Goal: Task Accomplishment & Management: Use online tool/utility

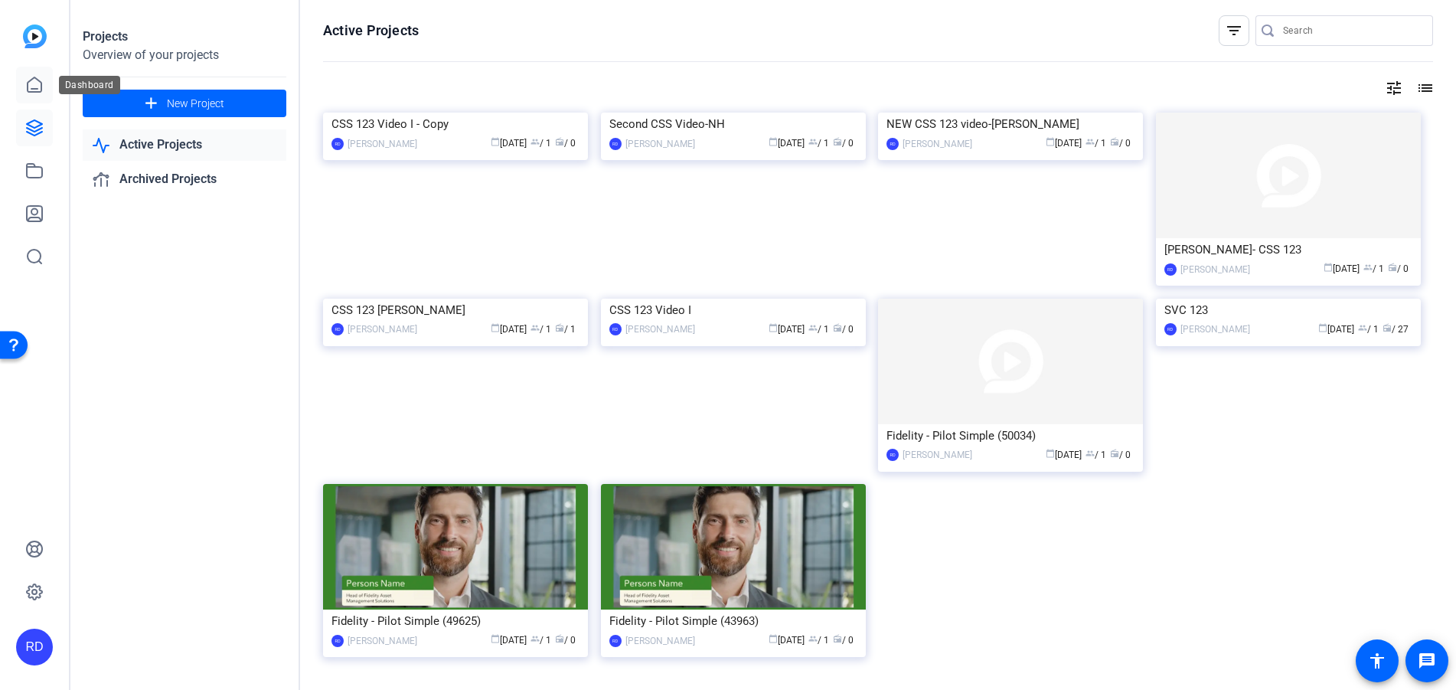
click at [38, 86] on icon at bounding box center [34, 85] width 18 height 18
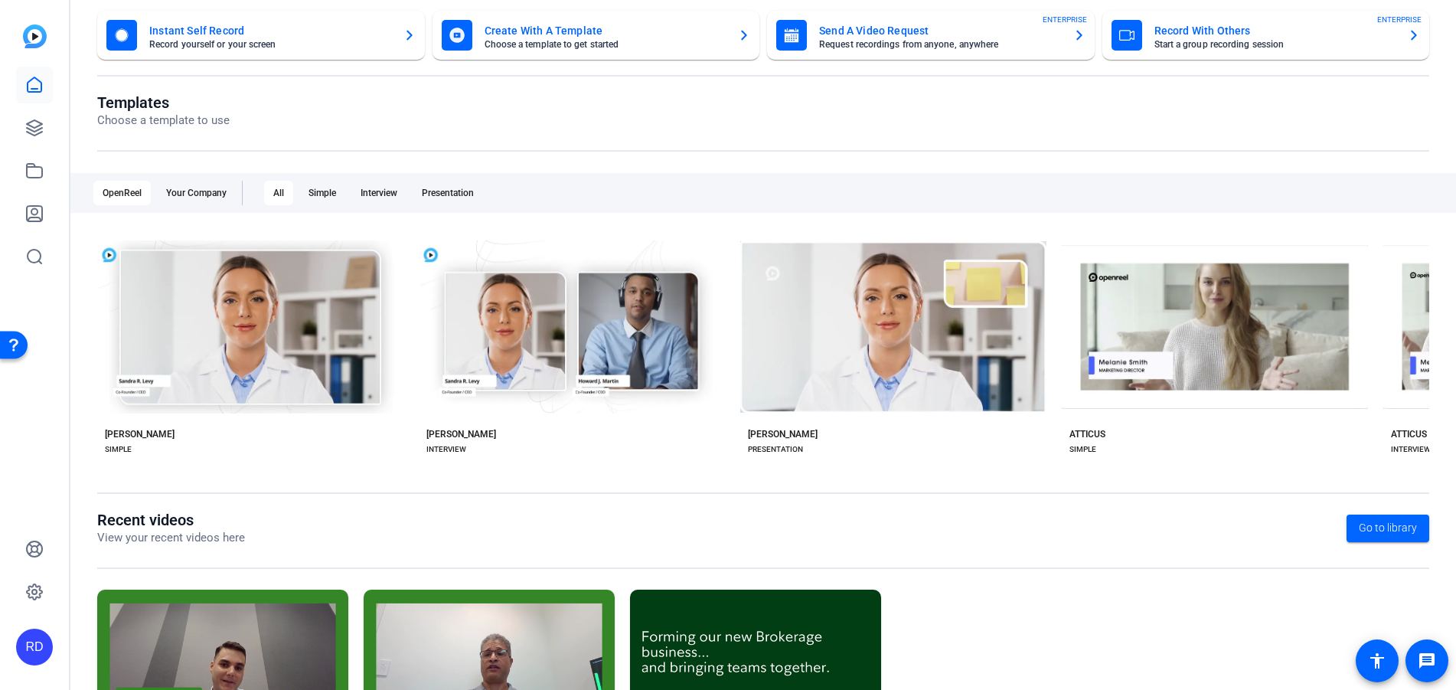
scroll to position [214, 0]
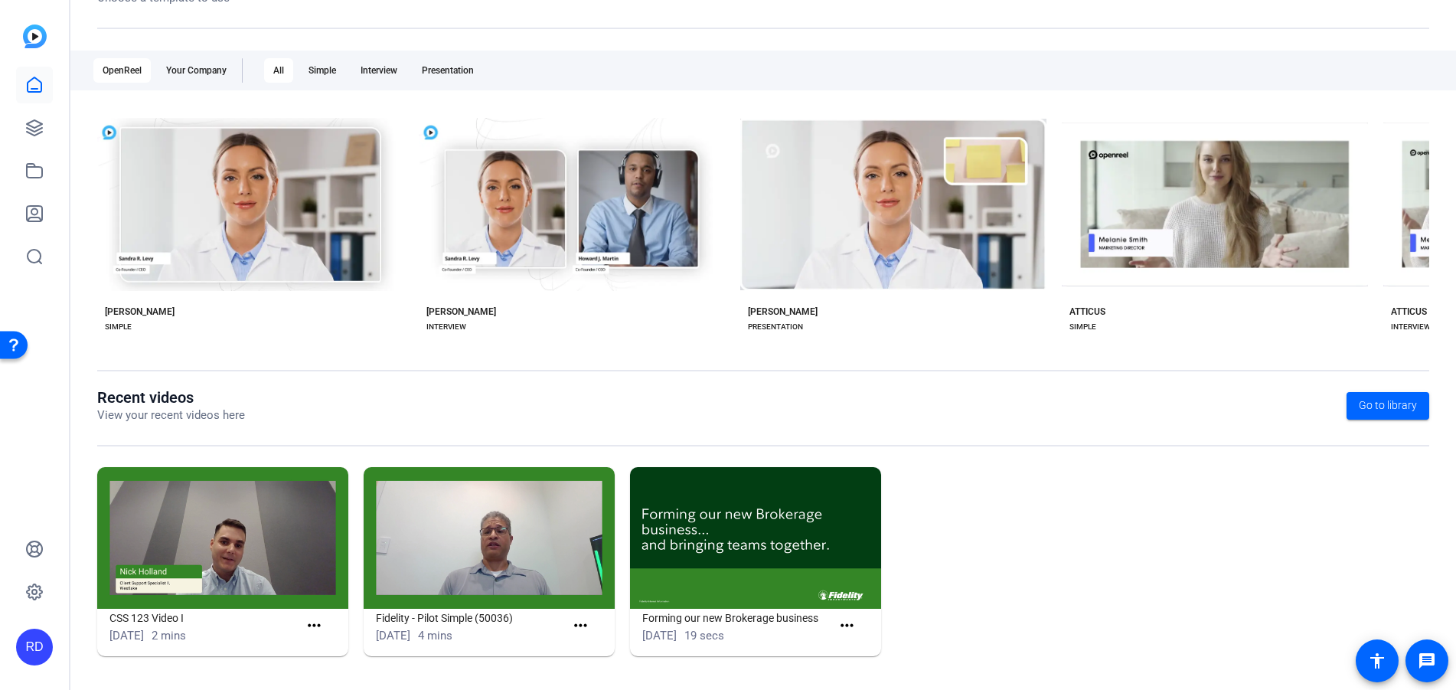
click at [234, 557] on img at bounding box center [222, 538] width 251 height 142
click at [266, 640] on div "[DATE] 2 mins" at bounding box center [203, 636] width 189 height 18
click at [317, 628] on mat-icon "more_horiz" at bounding box center [314, 625] width 19 height 19
click at [316, 648] on span "View" at bounding box center [345, 648] width 61 height 18
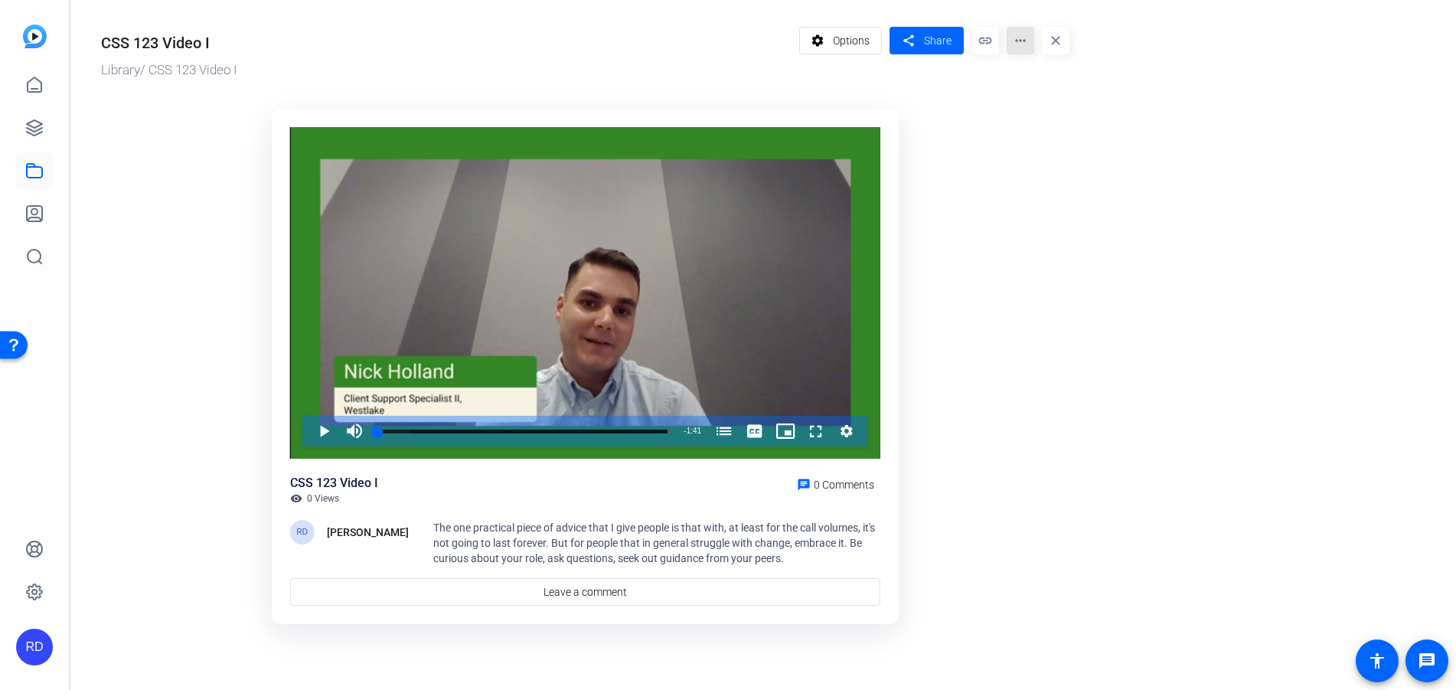
click at [1032, 43] on mat-icon "more_horiz" at bounding box center [1021, 41] width 28 height 28
click at [1047, 86] on span "Edit in Creator" at bounding box center [1051, 87] width 64 height 18
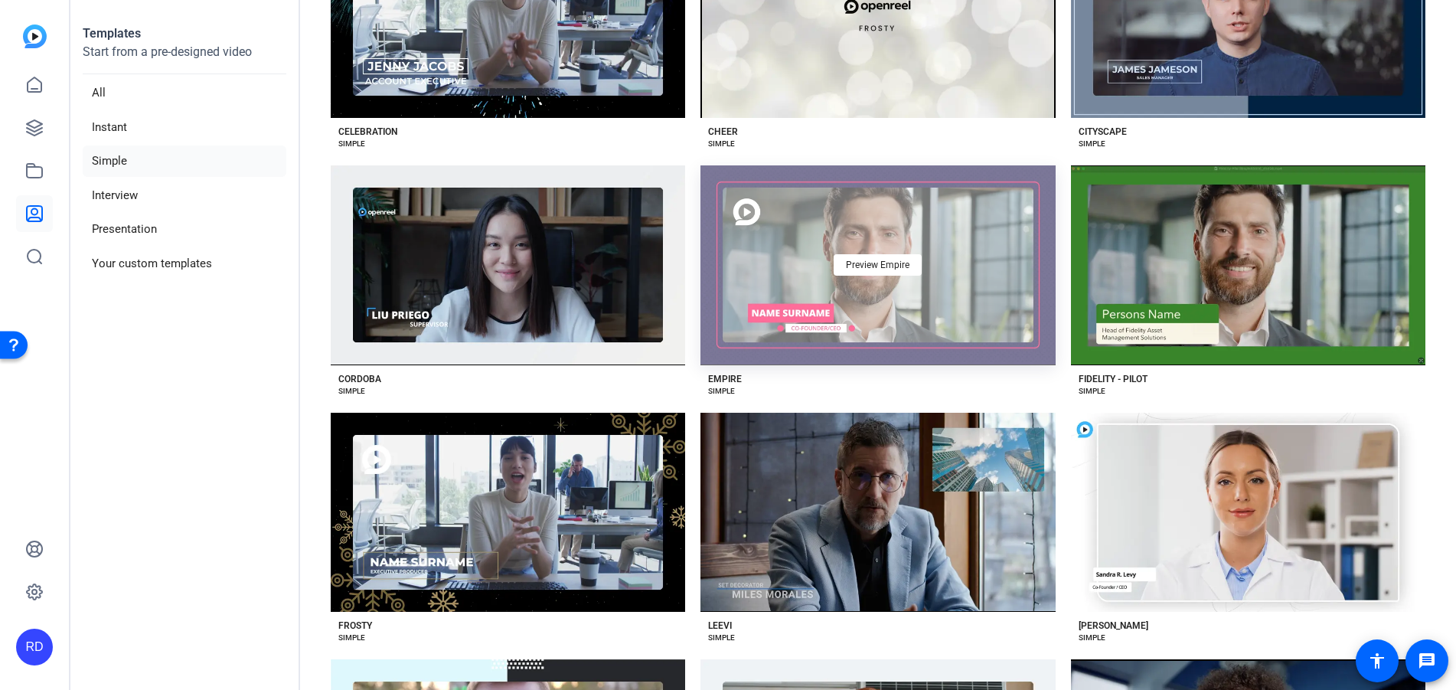
scroll to position [689, 0]
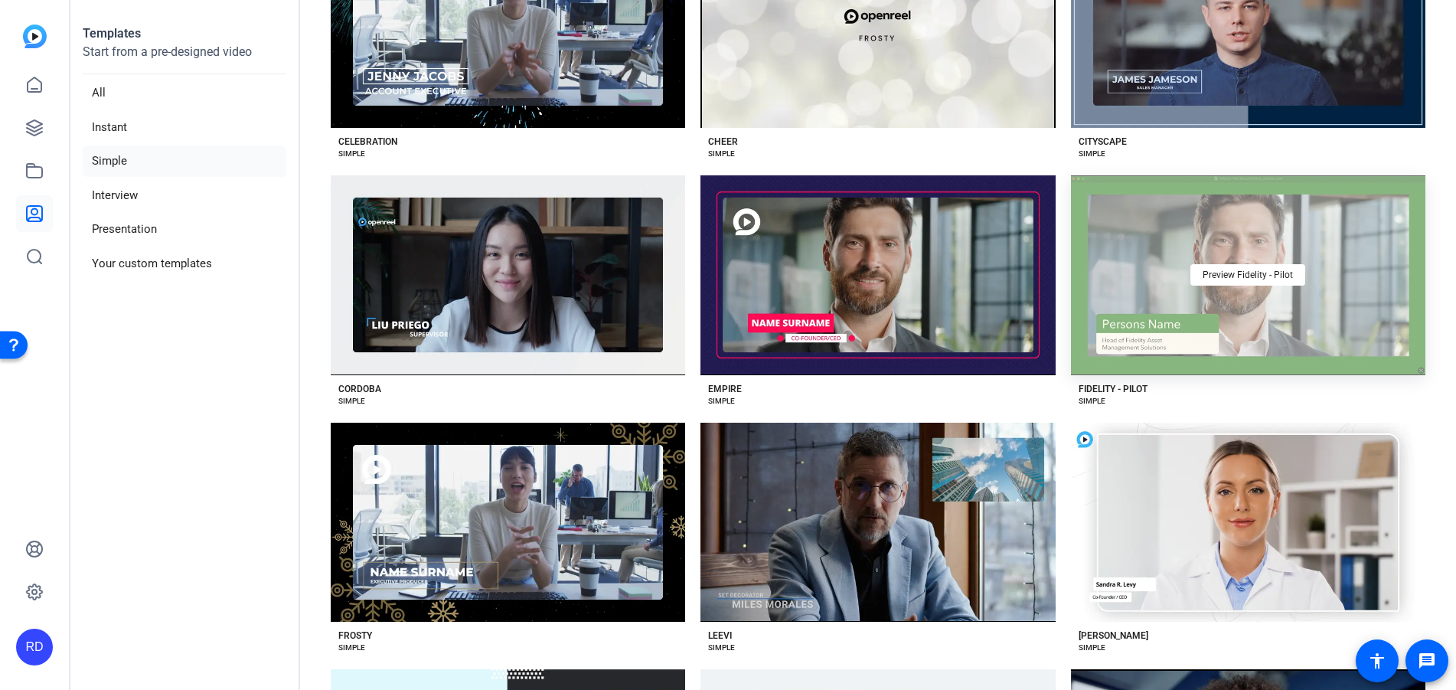
click at [1307, 315] on div "Preview Fidelity - Pilot" at bounding box center [1248, 275] width 354 height 200
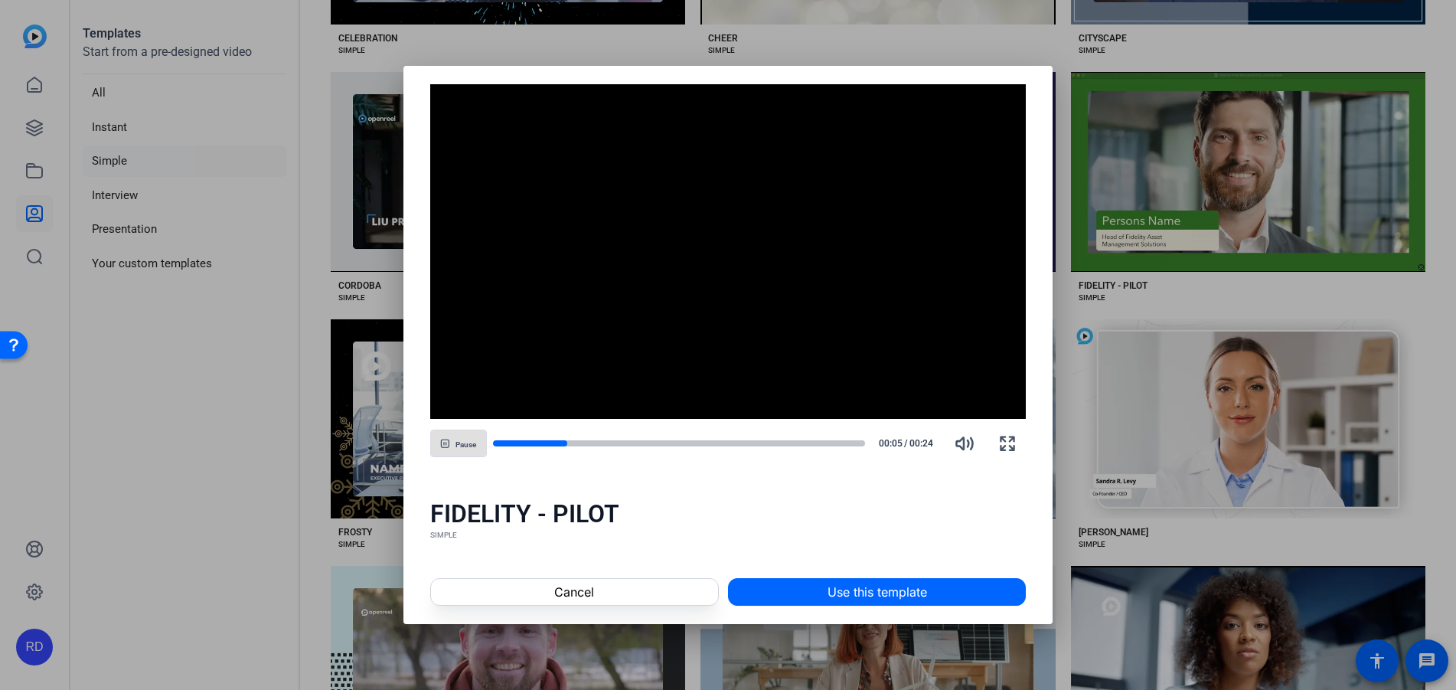
scroll to position [765, 0]
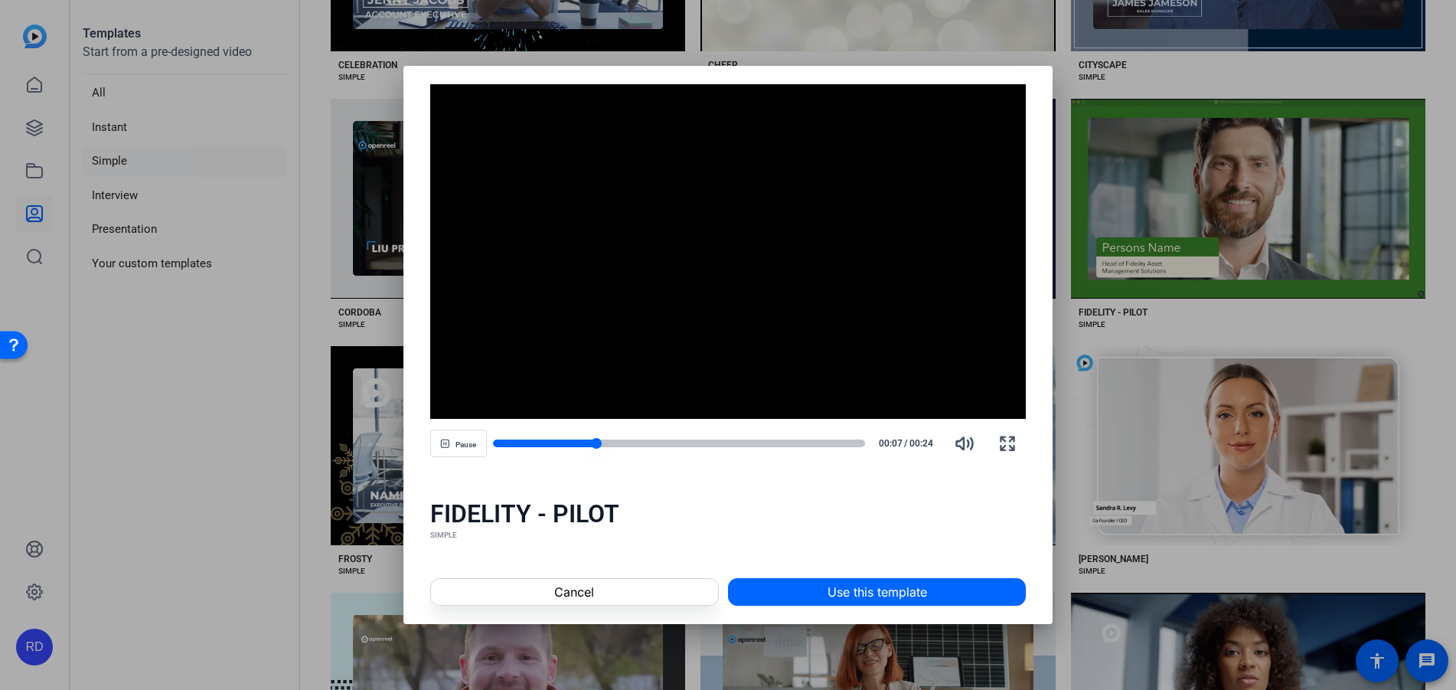
click at [834, 441] on div at bounding box center [679, 443] width 373 height 8
click at [481, 596] on span at bounding box center [574, 591] width 287 height 37
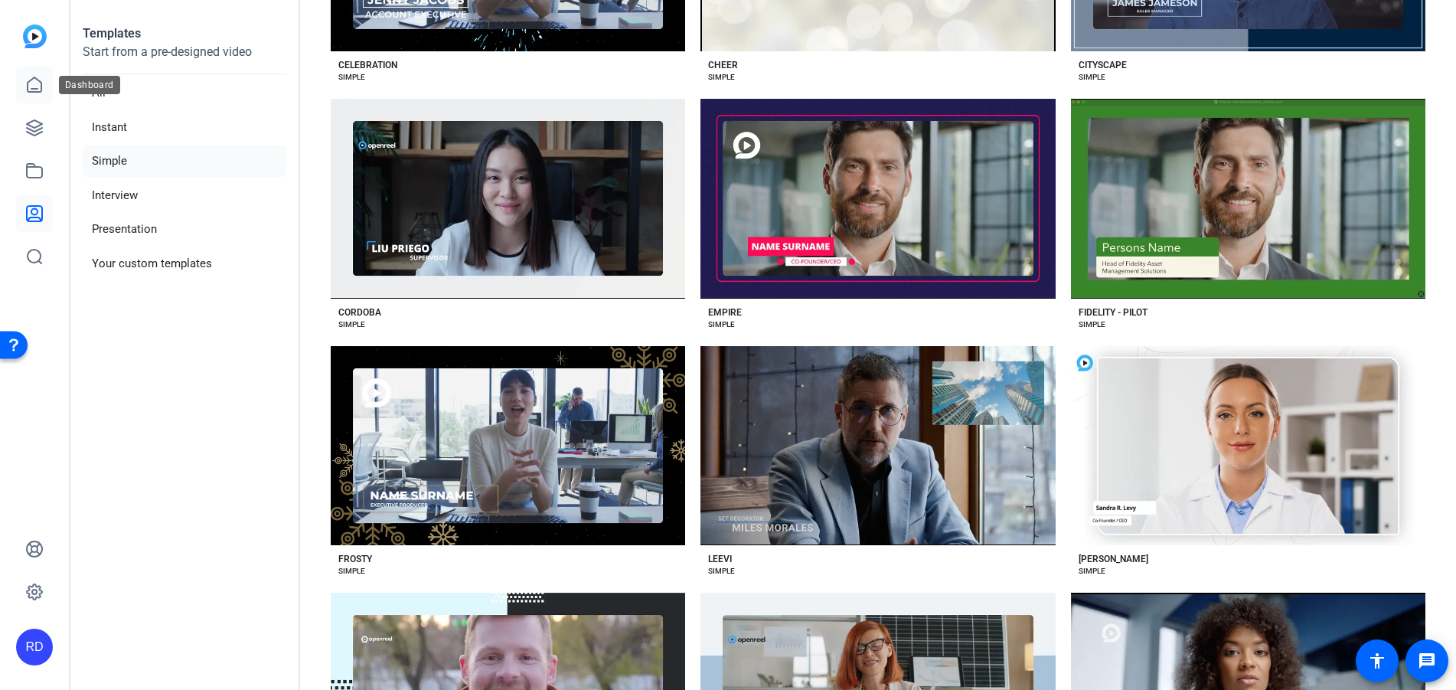
click at [44, 93] on link at bounding box center [34, 85] width 37 height 37
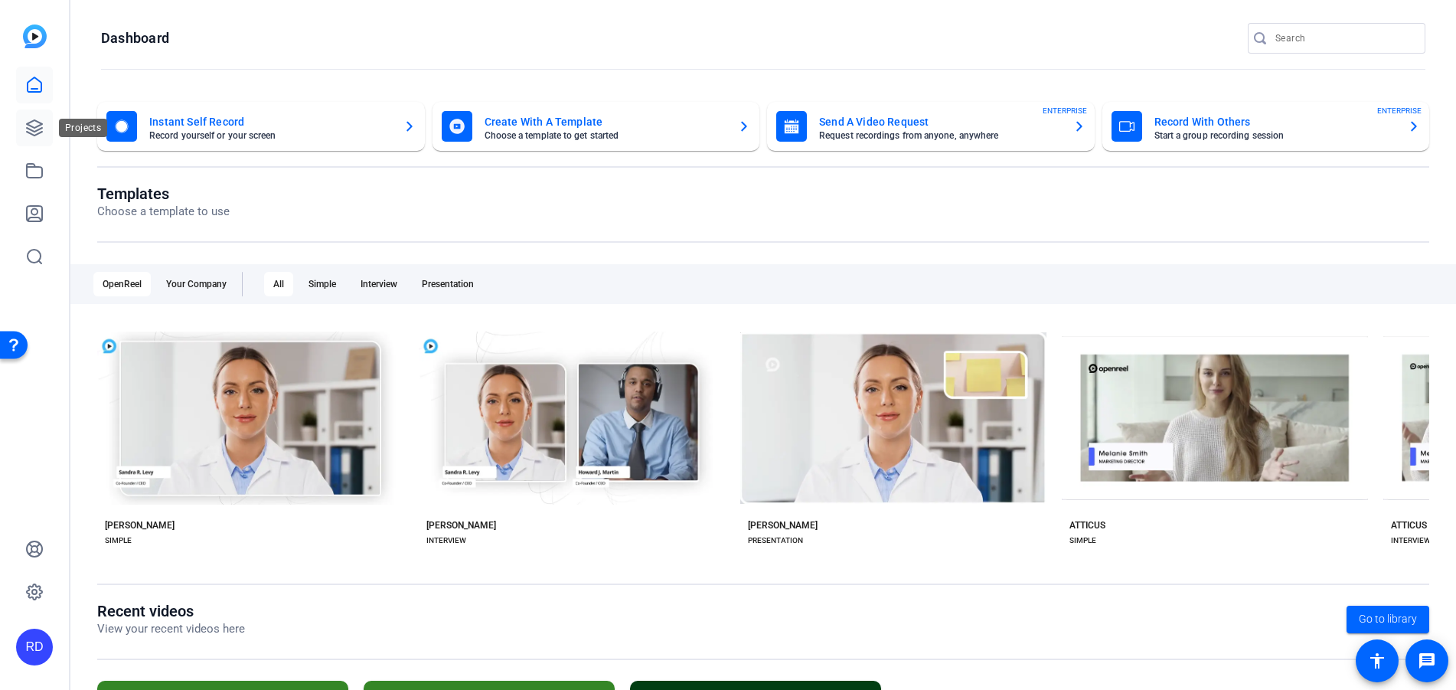
click at [50, 126] on link at bounding box center [34, 127] width 37 height 37
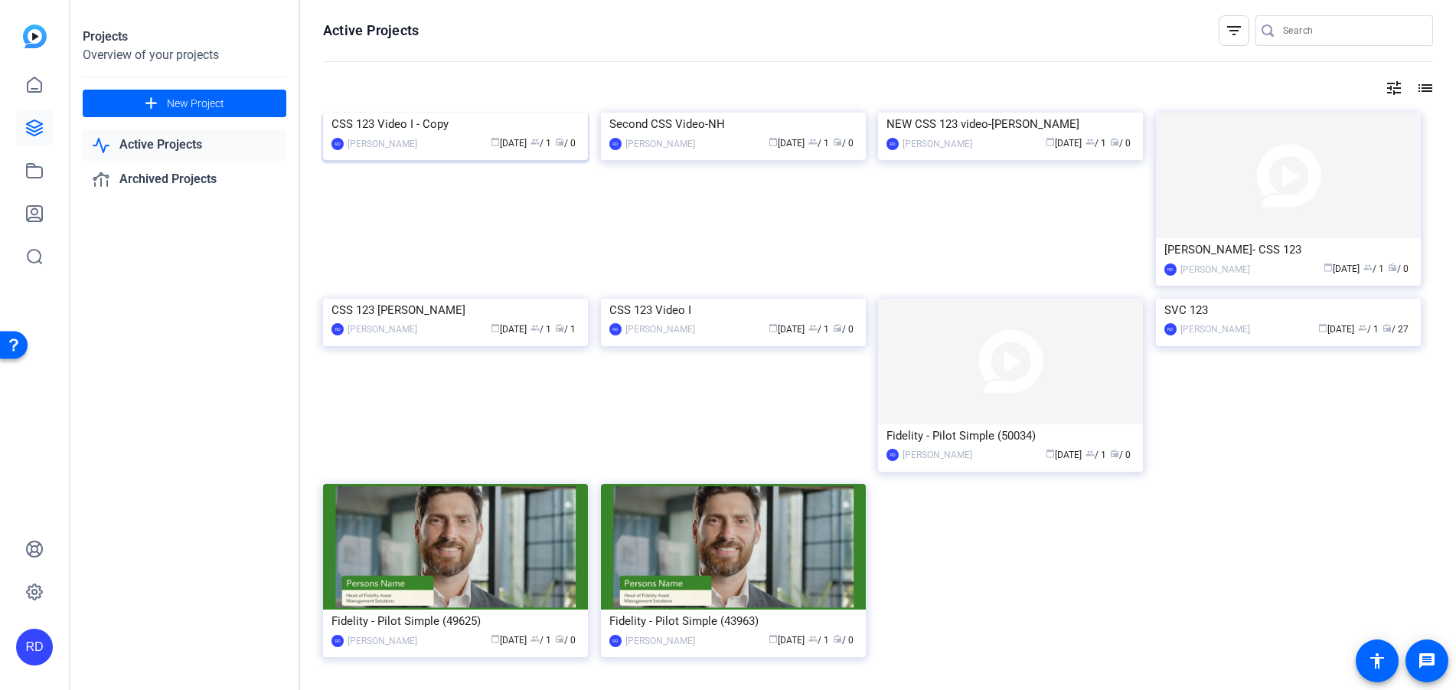
click at [357, 113] on img at bounding box center [455, 113] width 265 height 0
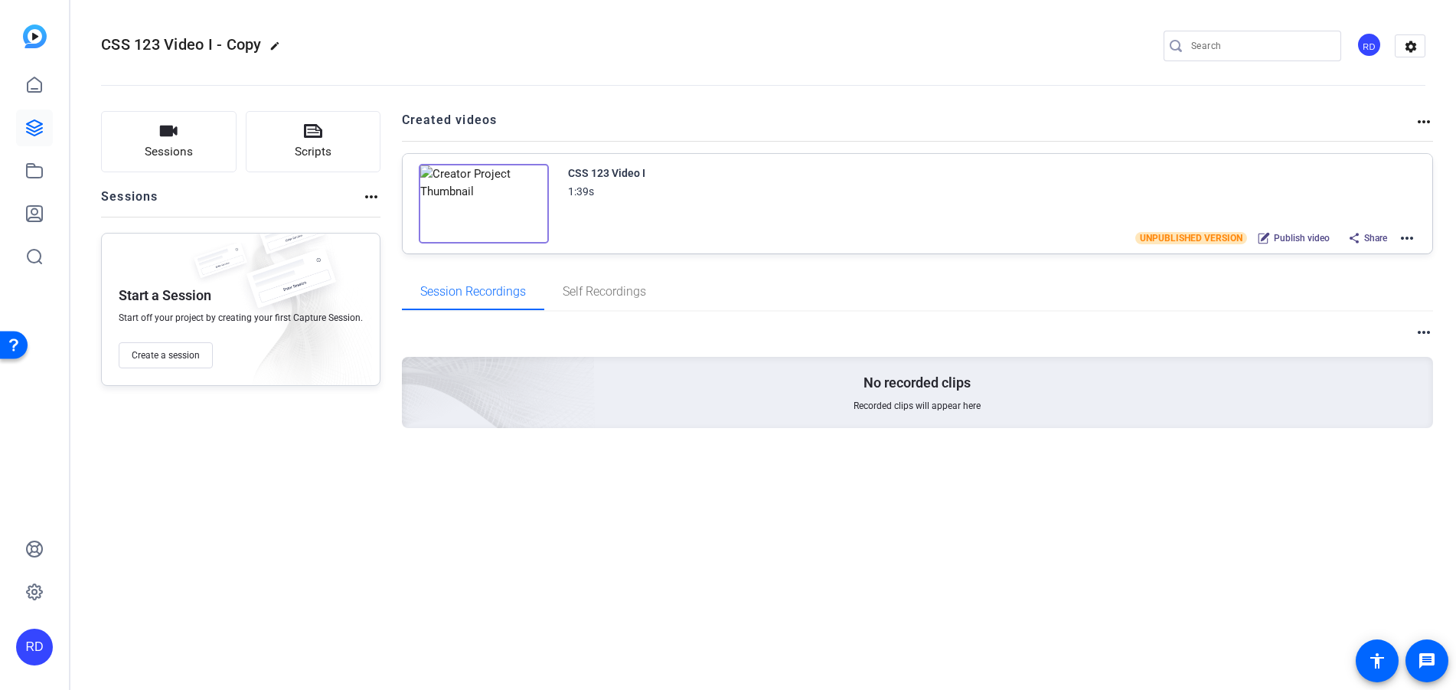
click at [476, 204] on img at bounding box center [484, 204] width 130 height 80
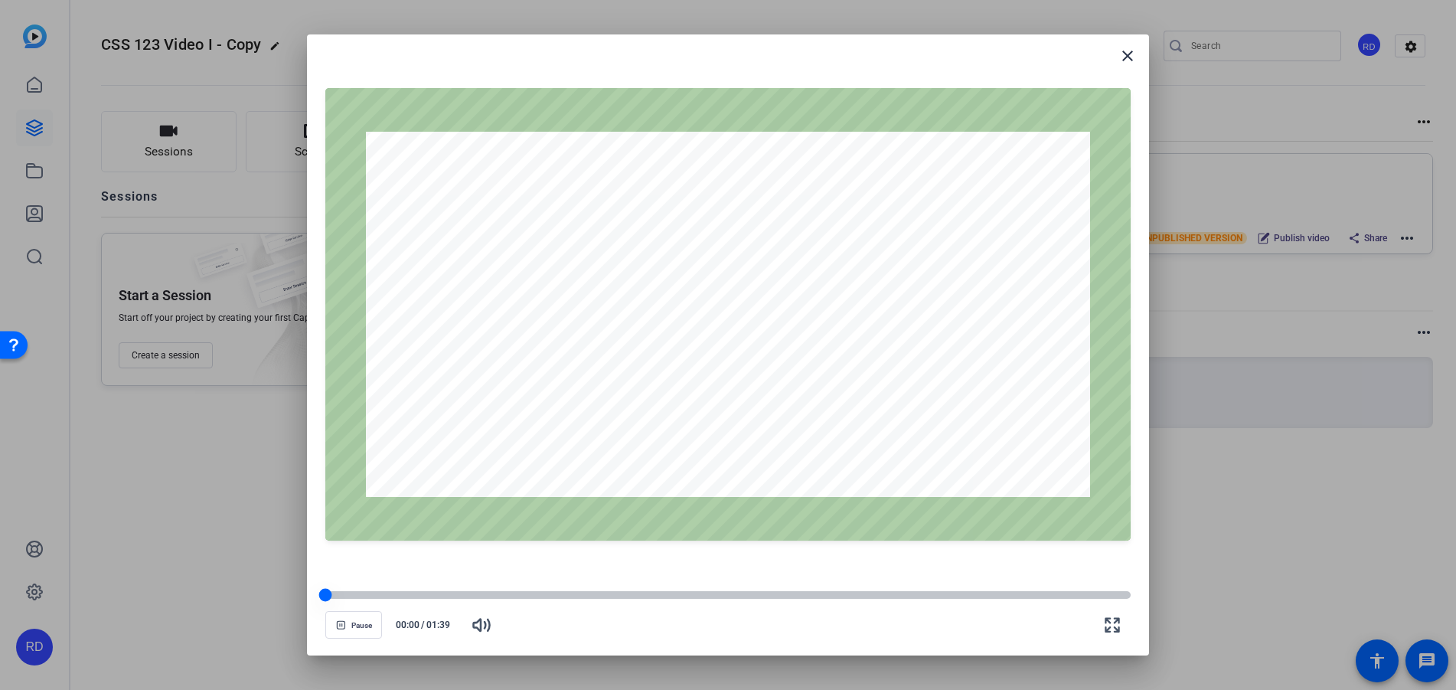
drag, startPoint x: 351, startPoint y: 596, endPoint x: 319, endPoint y: 596, distance: 31.4
click at [319, 596] on div at bounding box center [325, 595] width 13 height 13
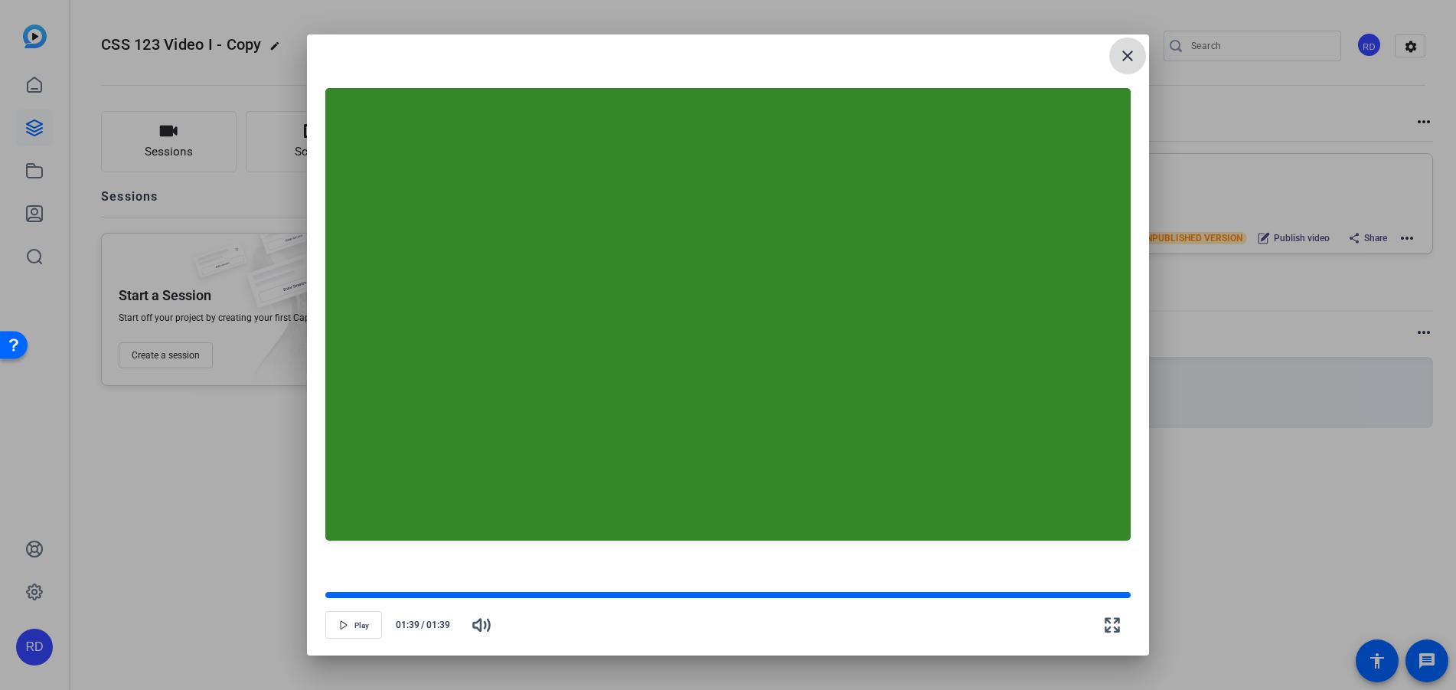
click at [1128, 58] on mat-icon "close" at bounding box center [1127, 56] width 18 height 18
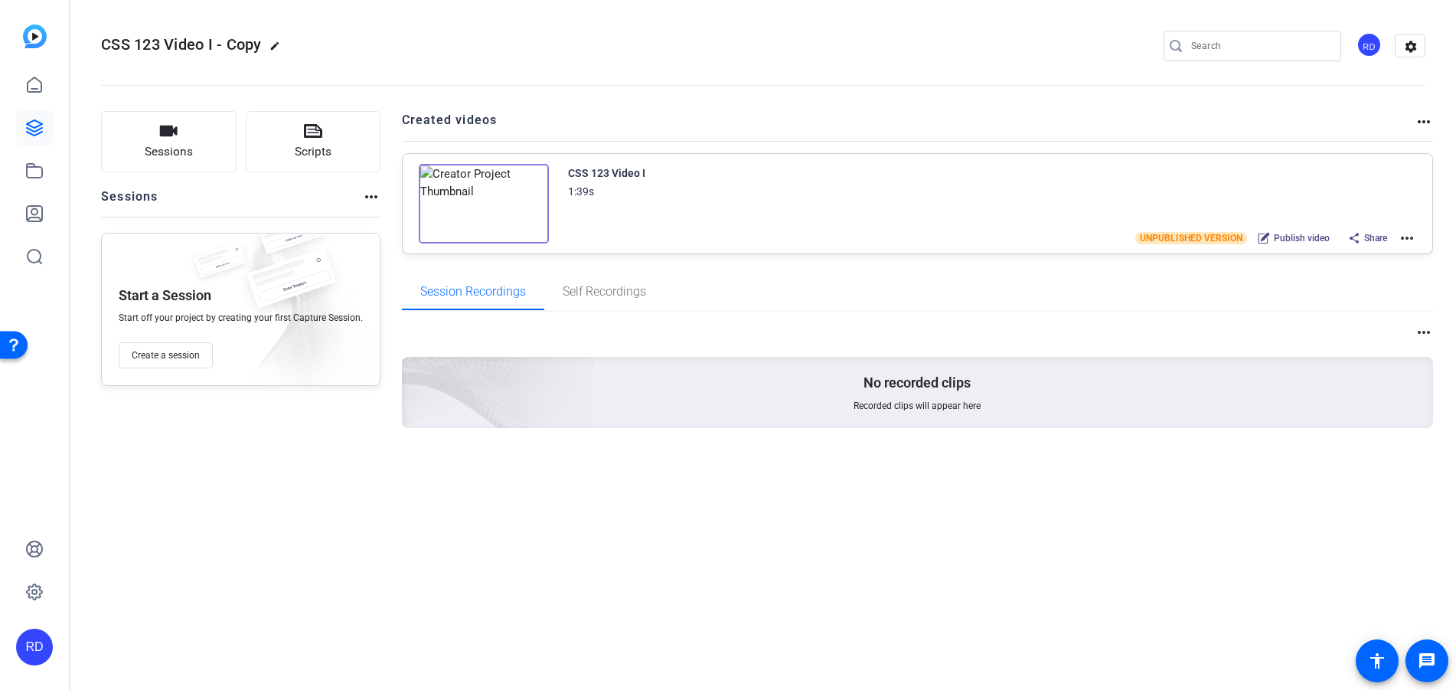
click at [1405, 236] on mat-icon "more_horiz" at bounding box center [1407, 238] width 18 height 18
click at [1396, 257] on span "Edit in Creator" at bounding box center [1350, 256] width 106 height 18
